Goal: Task Accomplishment & Management: Use online tool/utility

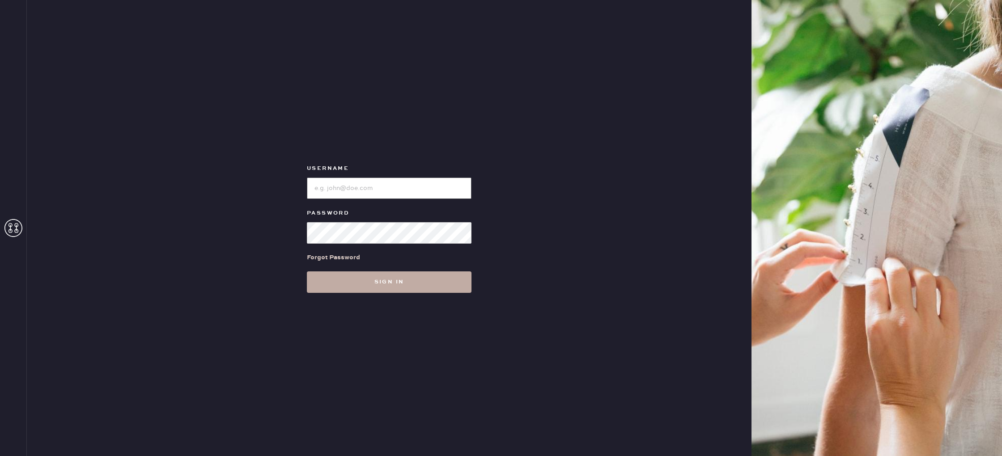
type input "reformationdomainnorthsideaustin"
click at [388, 284] on button "Sign in" at bounding box center [389, 282] width 165 height 21
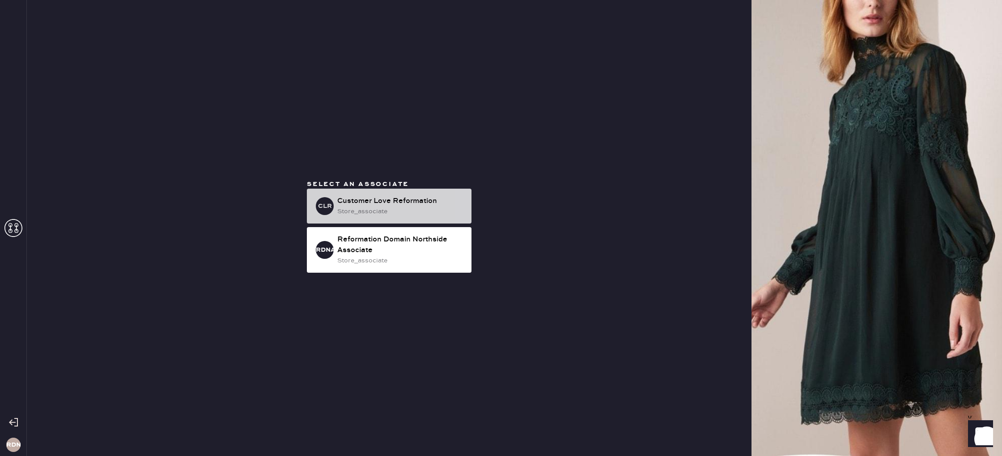
click at [390, 198] on div "Customer Love Reformation" at bounding box center [400, 201] width 127 height 11
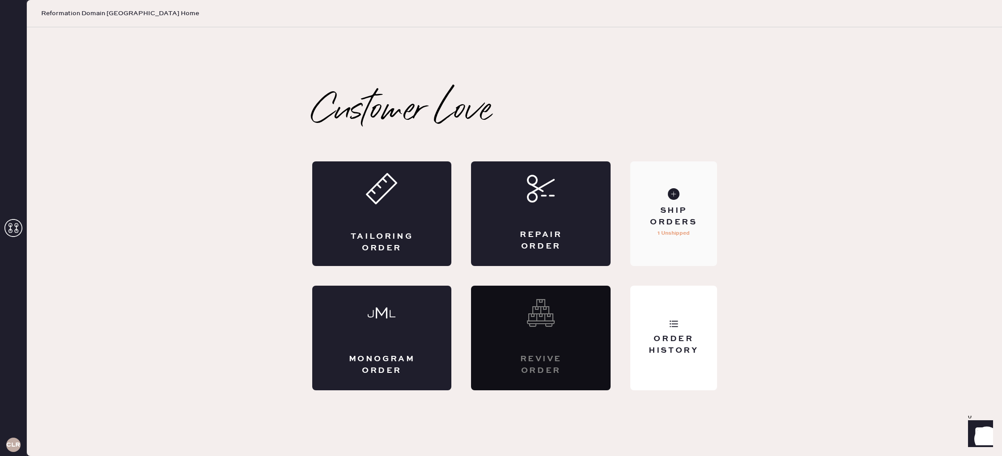
click at [689, 234] on p "1 Unshipped" at bounding box center [674, 233] width 32 height 11
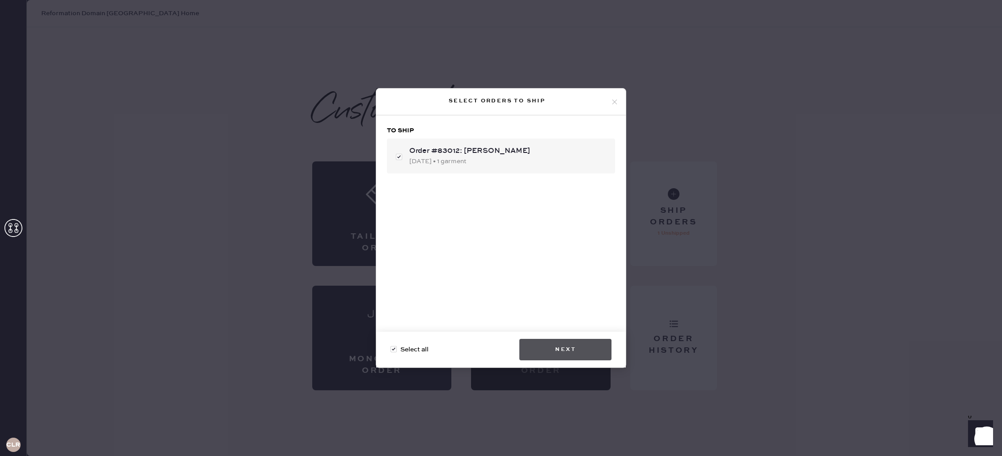
click at [587, 344] on button "Next" at bounding box center [565, 349] width 92 height 21
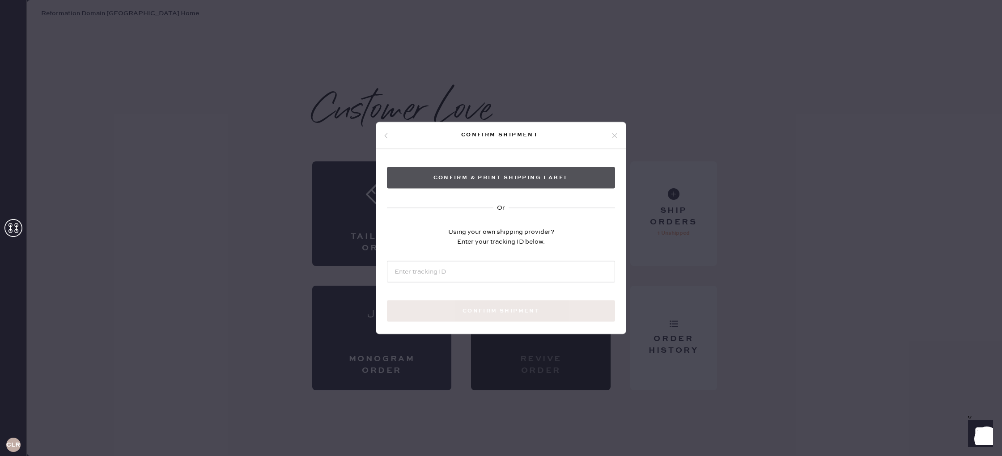
click at [511, 179] on button "Confirm & Print shipping label" at bounding box center [501, 177] width 228 height 21
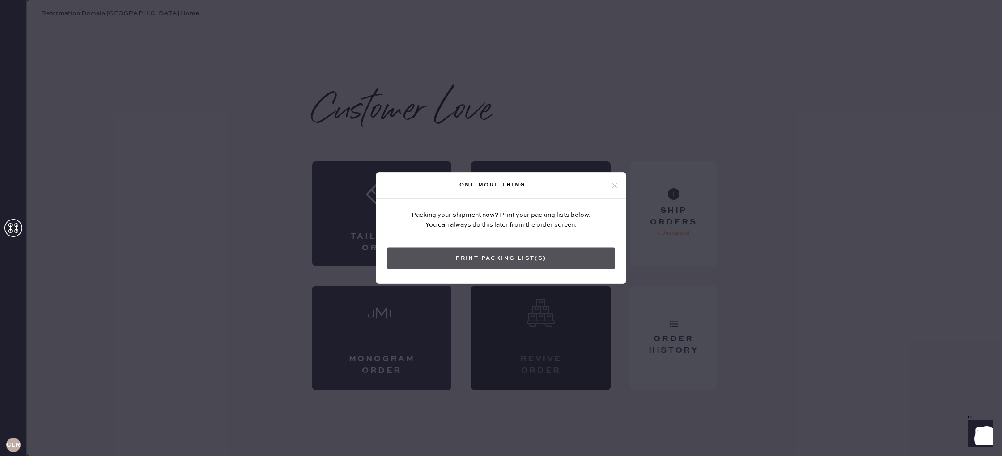
click at [557, 255] on button "Print Packing List(s)" at bounding box center [501, 258] width 228 height 21
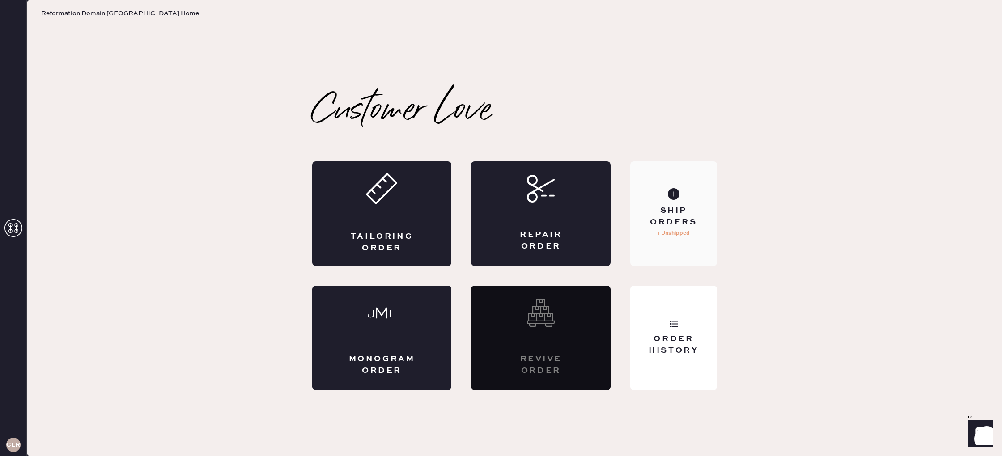
click at [682, 201] on div "Ship Orders 1 Unshipped" at bounding box center [673, 214] width 86 height 105
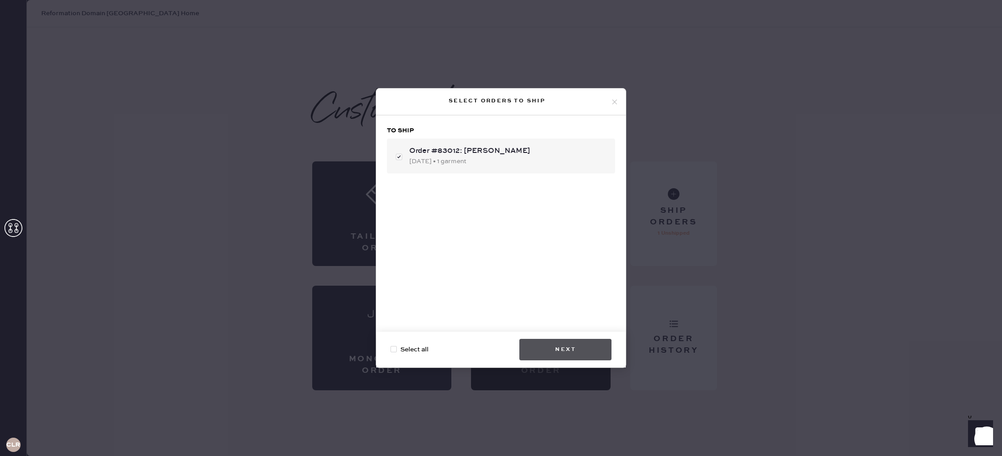
checkbox input "false"
click at [602, 345] on button "Next" at bounding box center [565, 349] width 92 height 21
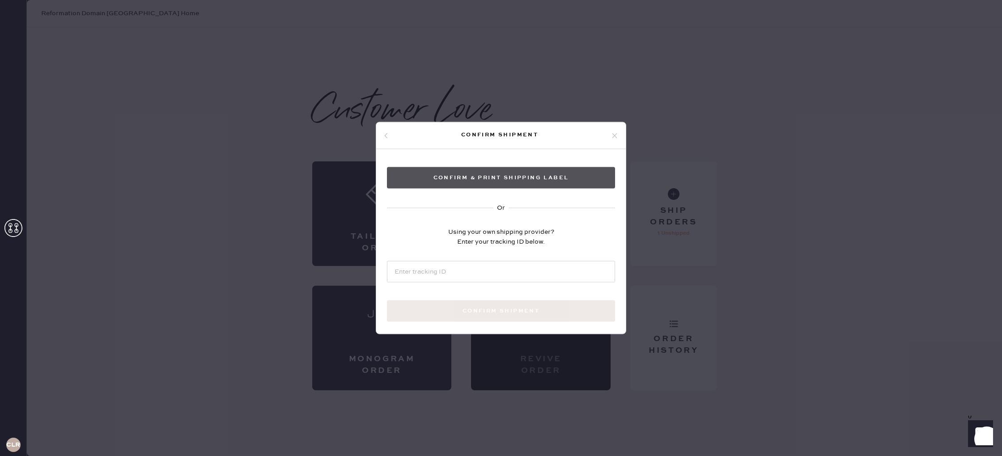
click at [511, 180] on button "Confirm & Print shipping label" at bounding box center [501, 177] width 228 height 21
